Goal: Check status

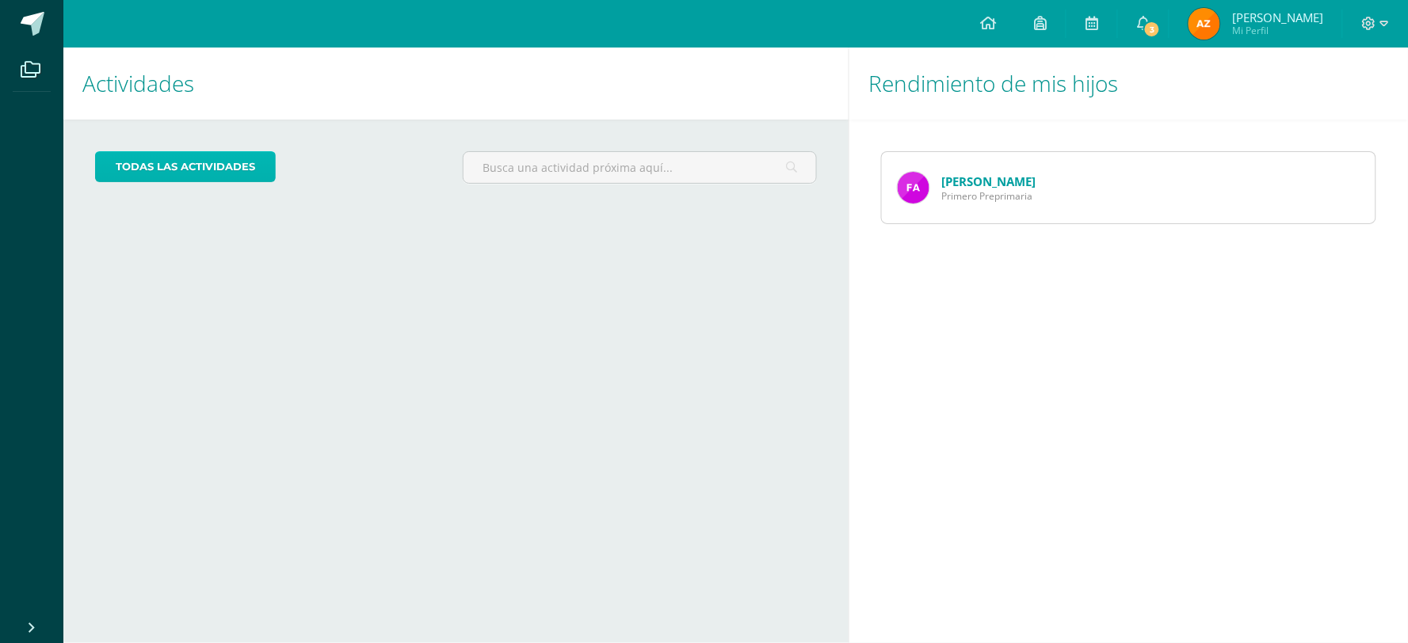
click at [162, 169] on link "todas las Actividades" at bounding box center [185, 166] width 181 height 31
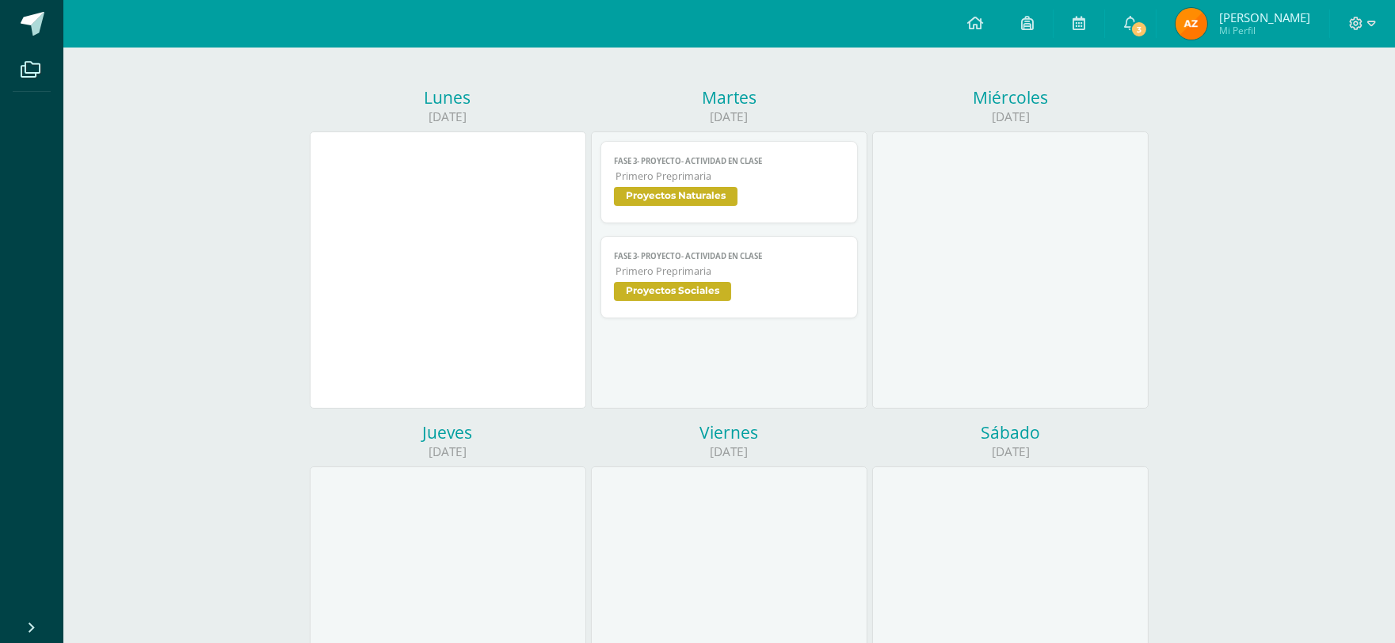
scroll to position [176, 0]
click at [688, 165] on link "FASE 3- PROYECTO- Actividad en Clase Primero Preprimaria Proyectos Naturales" at bounding box center [729, 180] width 257 height 82
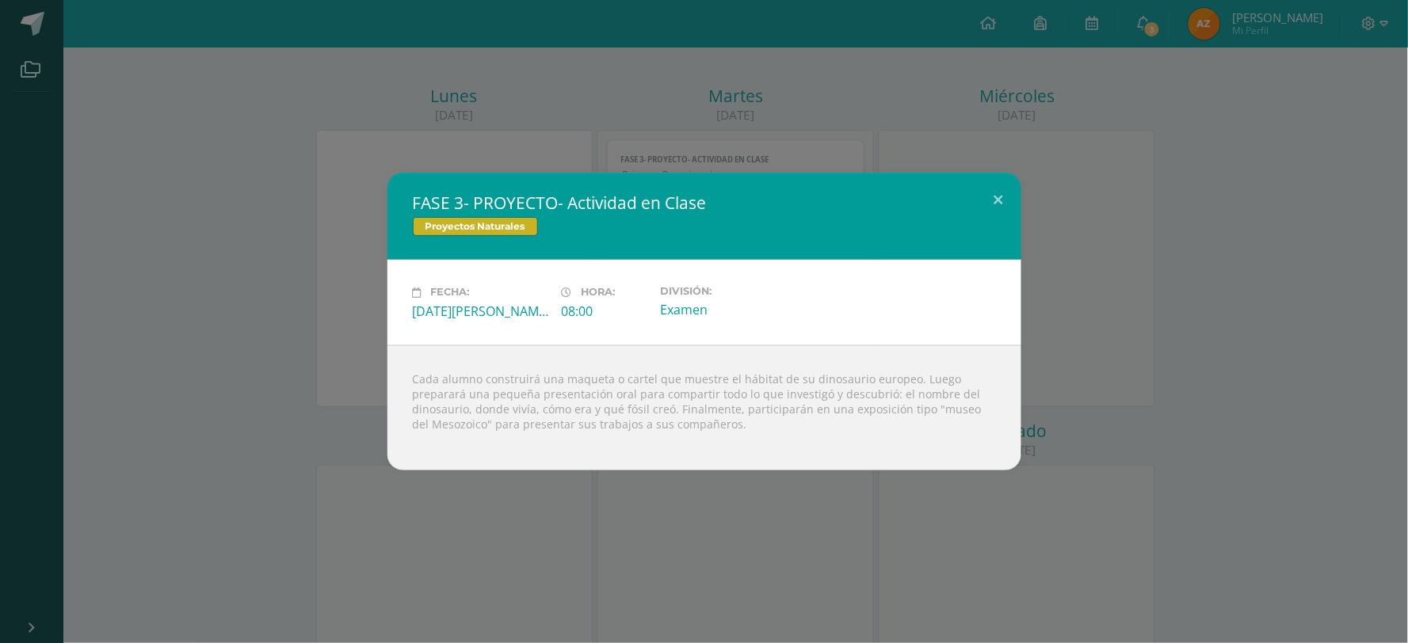
click at [180, 218] on div "FASE 3- PROYECTO- Actividad en Clase Proyectos Naturales Fecha: Martes 12 de Ag…" at bounding box center [703, 321] width 1395 height 297
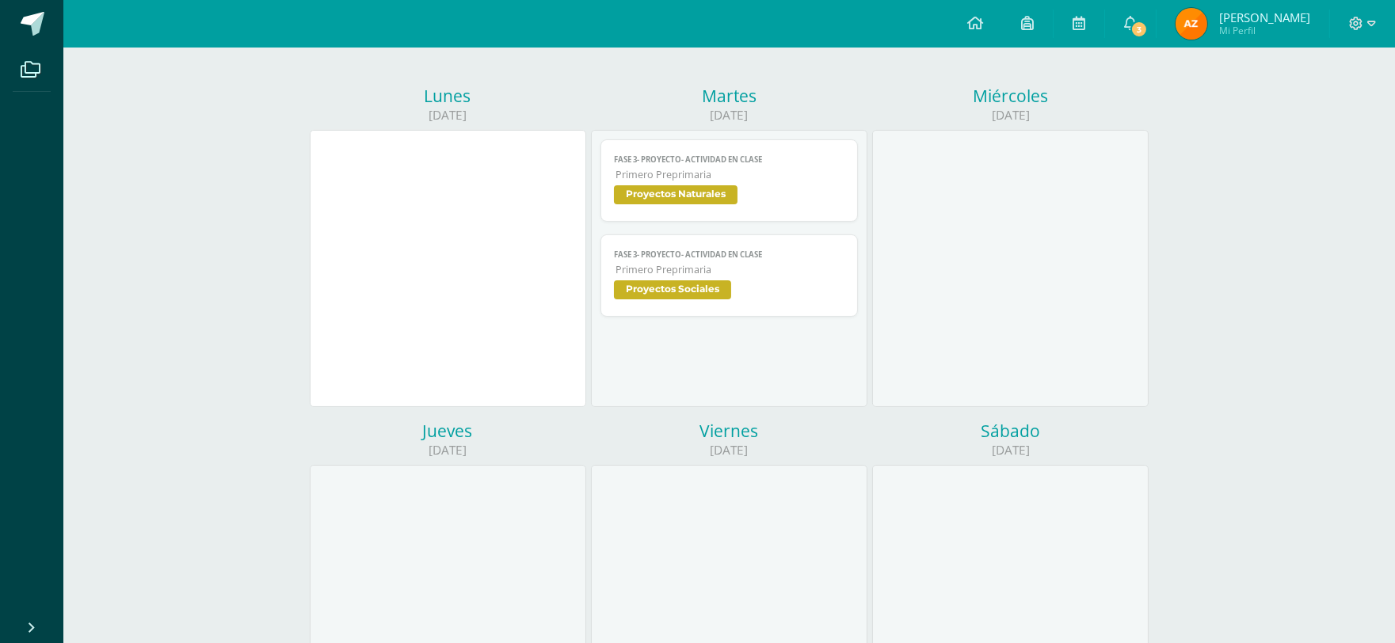
click at [670, 244] on link "FASE 3- PROYECTO- Actividad en Clase Primero Preprimaria Proyectos Sociales" at bounding box center [729, 275] width 257 height 82
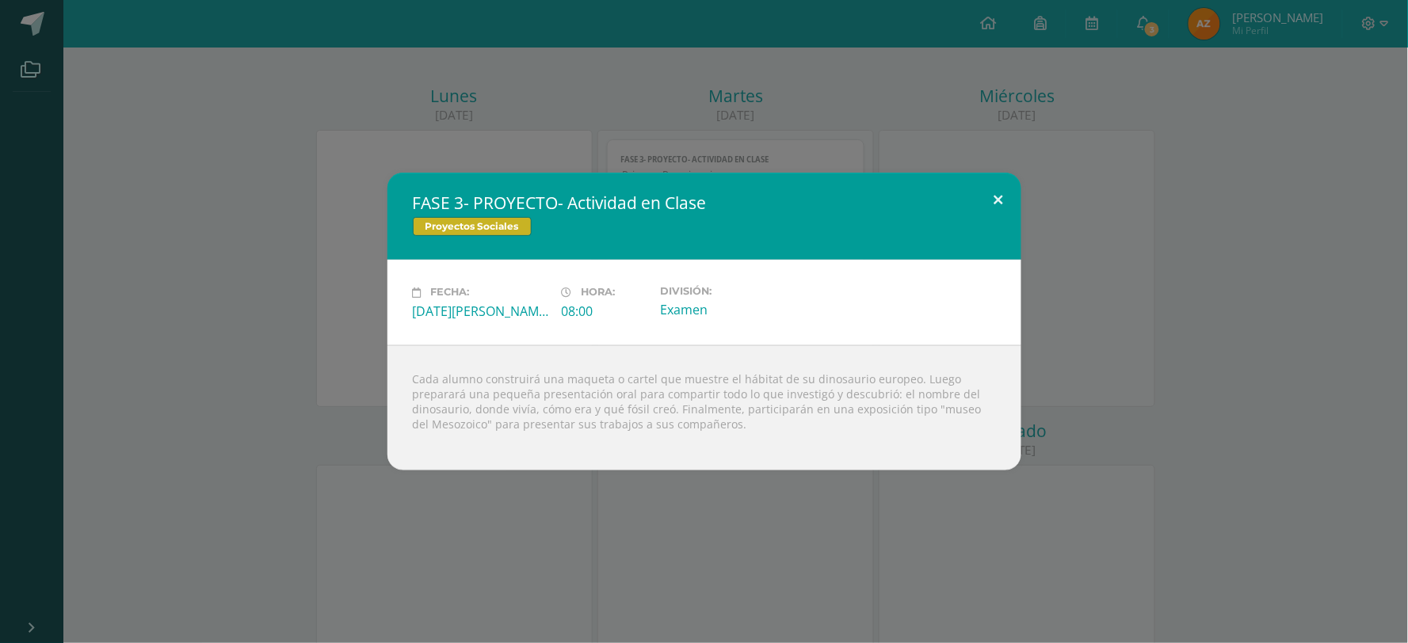
click at [1000, 195] on button at bounding box center [998, 200] width 45 height 54
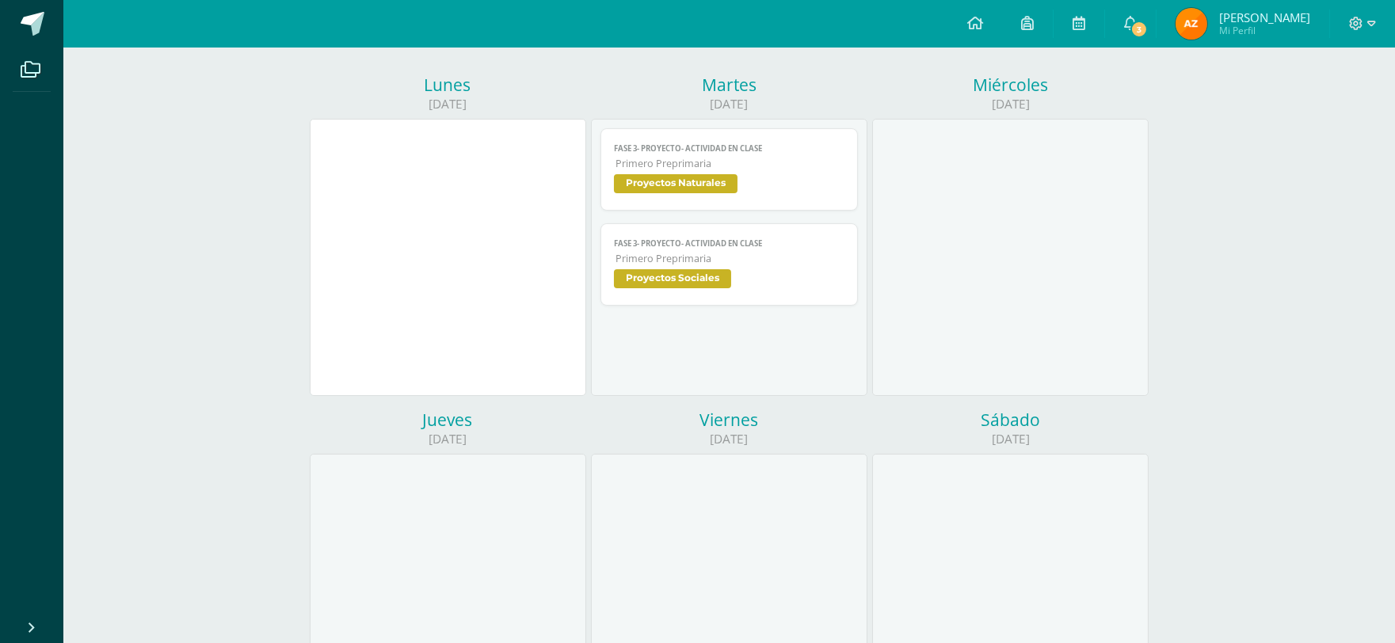
scroll to position [0, 0]
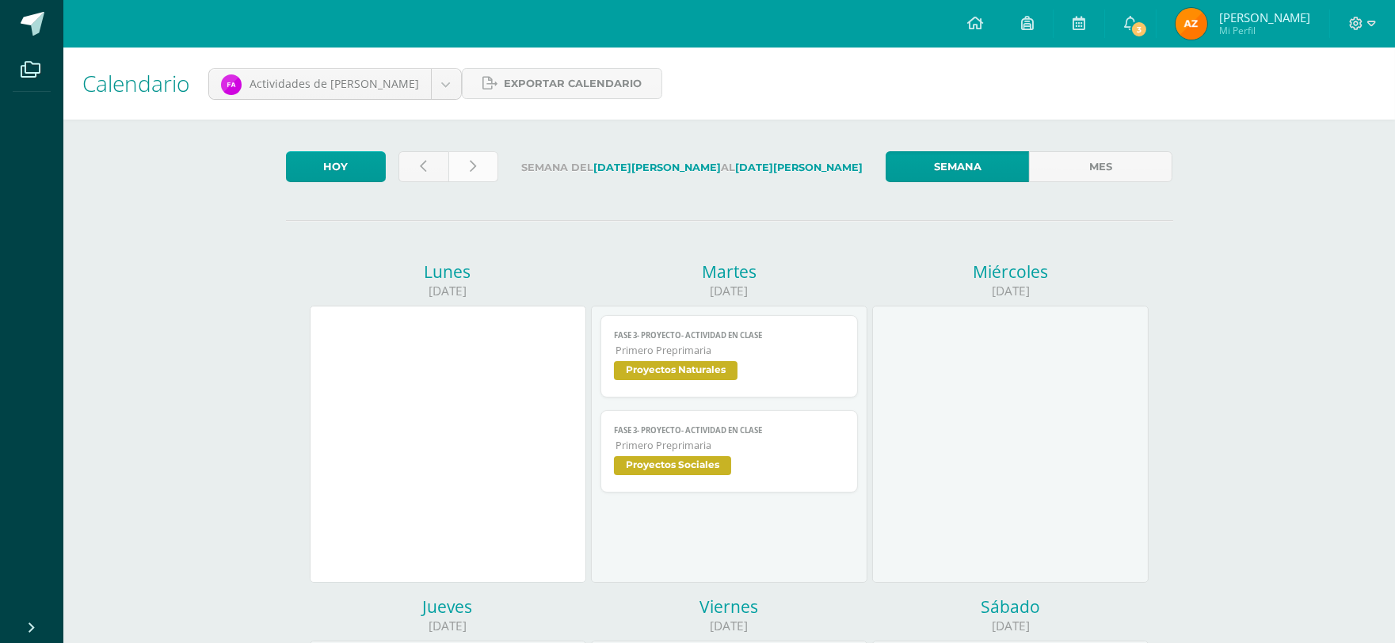
click at [487, 170] on link at bounding box center [473, 166] width 50 height 31
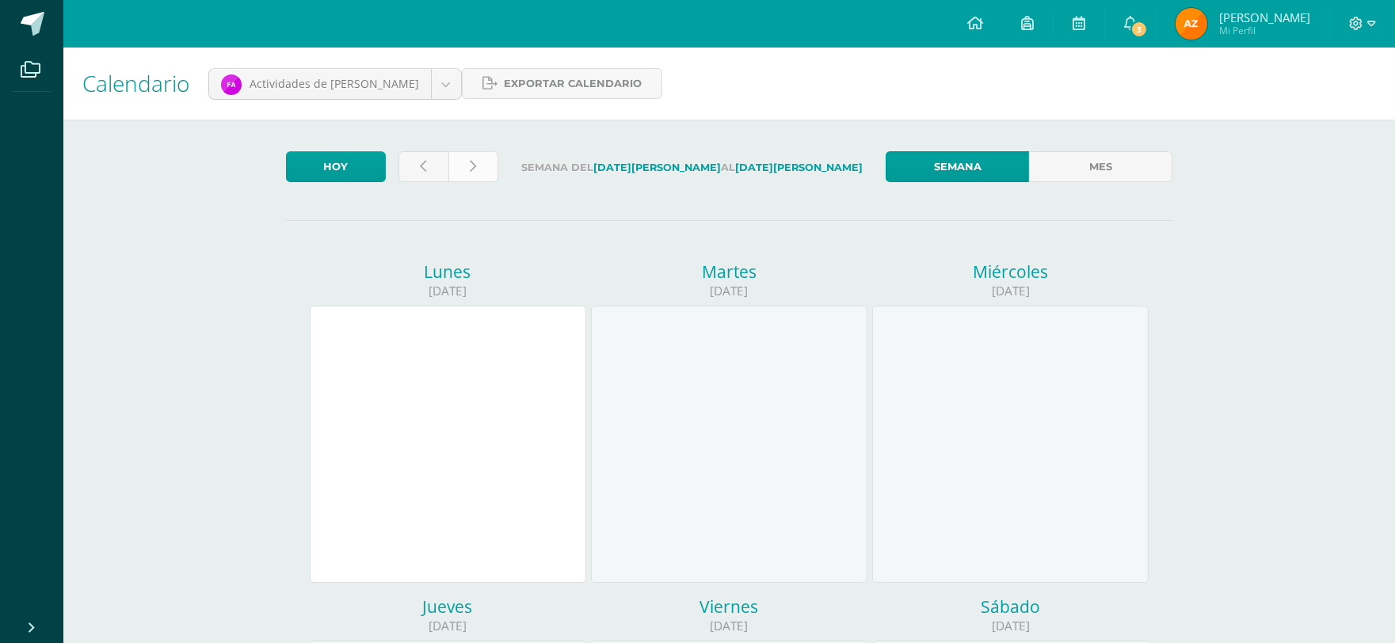
click at [476, 167] on link at bounding box center [473, 166] width 50 height 31
click at [983, 27] on icon at bounding box center [975, 23] width 16 height 14
